Goal: Check status: Check status

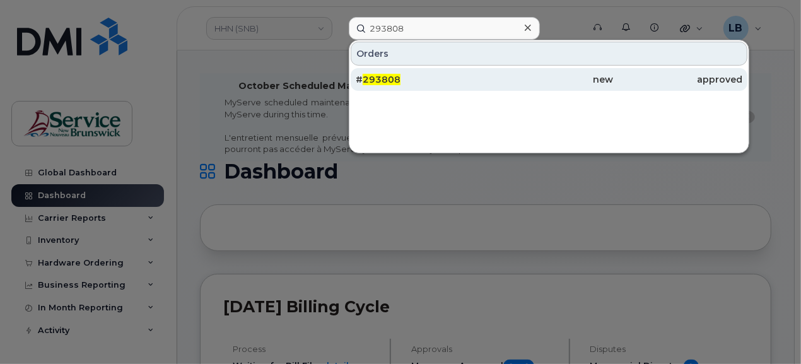
type input "293808"
click at [380, 78] on span "293808" at bounding box center [382, 79] width 38 height 11
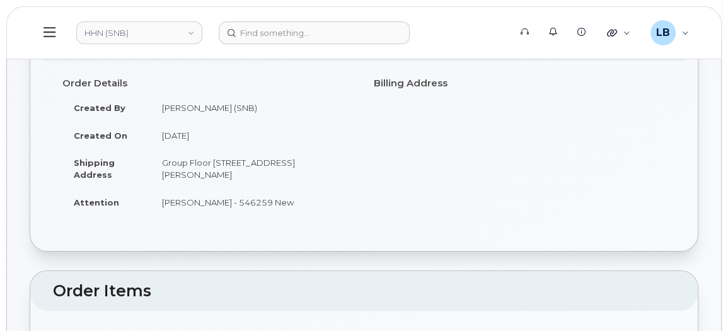
scroll to position [57, 0]
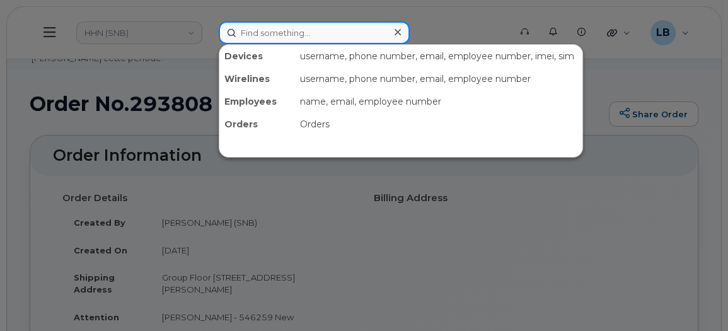
click at [363, 38] on input at bounding box center [314, 32] width 191 height 23
paste input "22985"
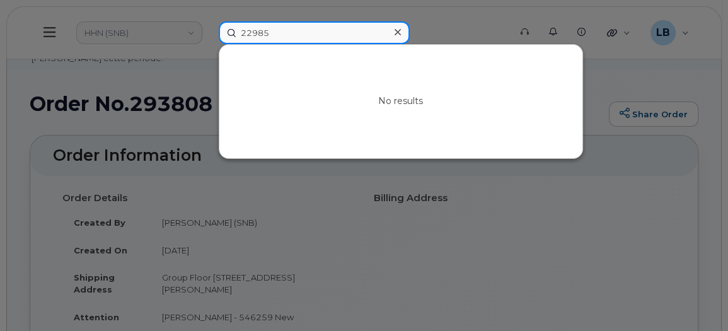
type input "22985"
